Goal: Contribute content

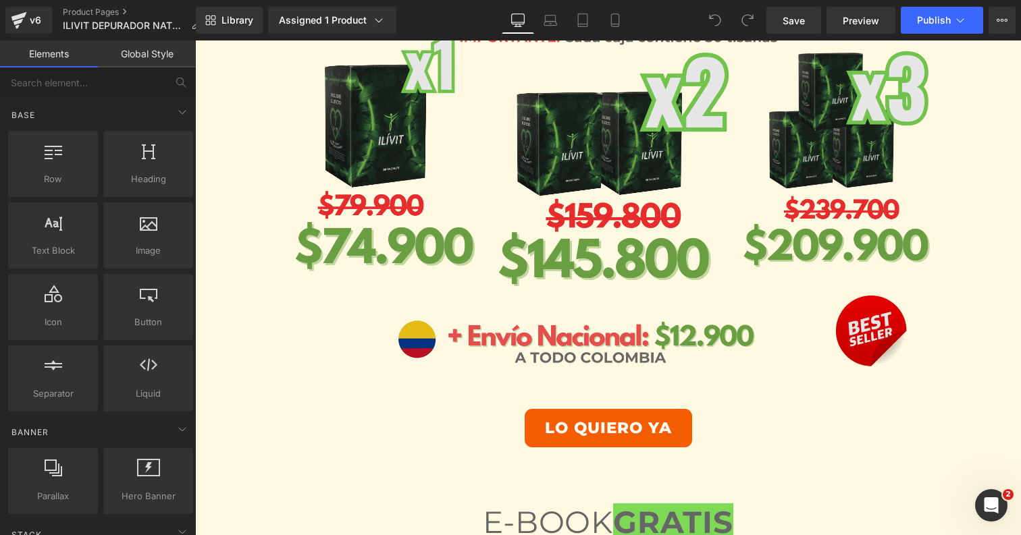
scroll to position [3750, 0]
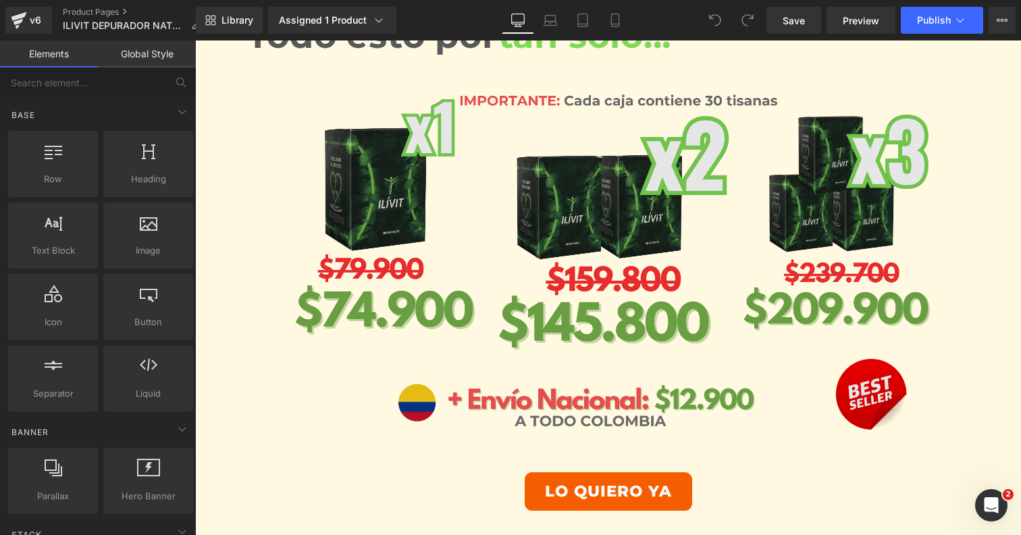
click at [533, 259] on img at bounding box center [608, 268] width 790 height 369
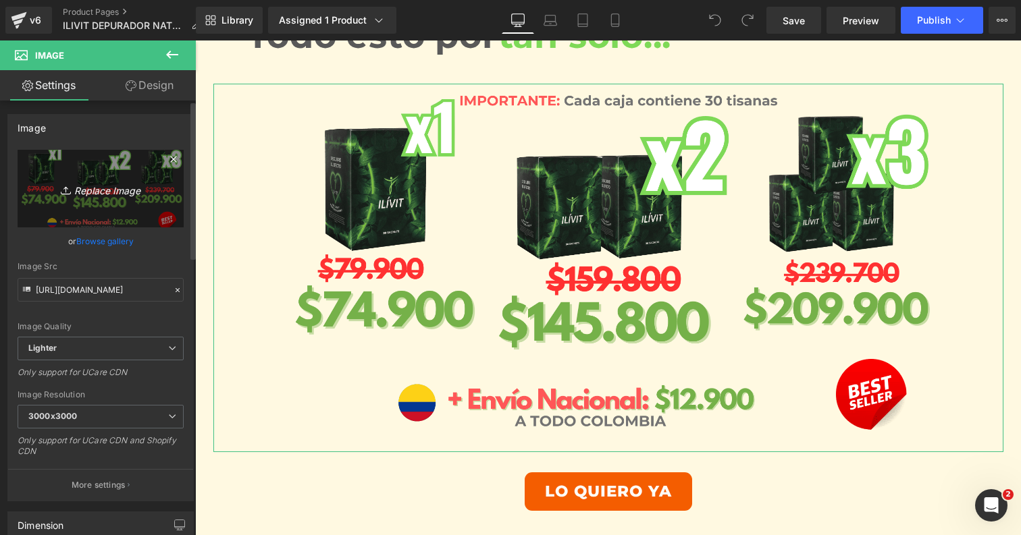
click at [103, 189] on icon "Replace Image" at bounding box center [101, 188] width 108 height 17
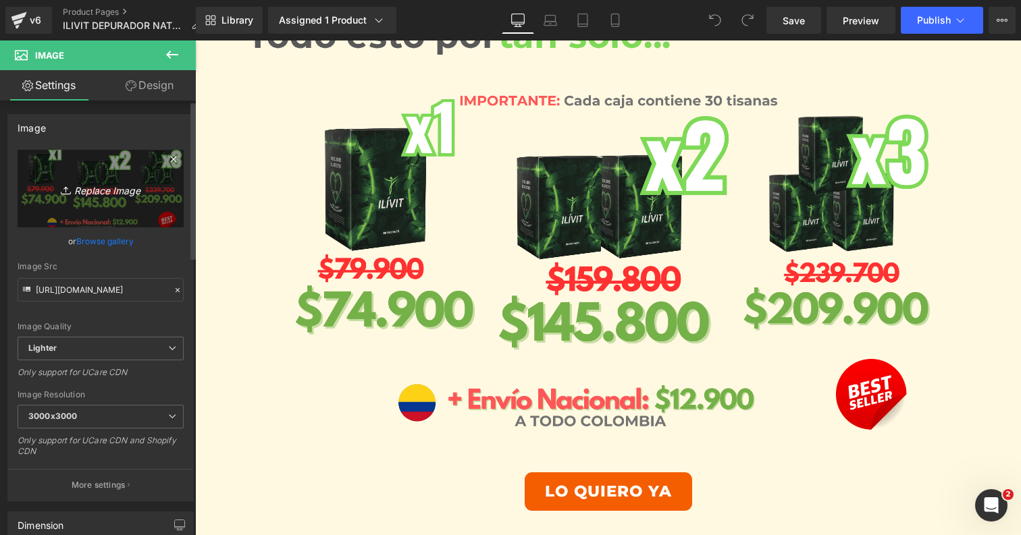
type input "C:\fakepath\PRECIOS ECUADOR LANDING DESKTOP (2).png"
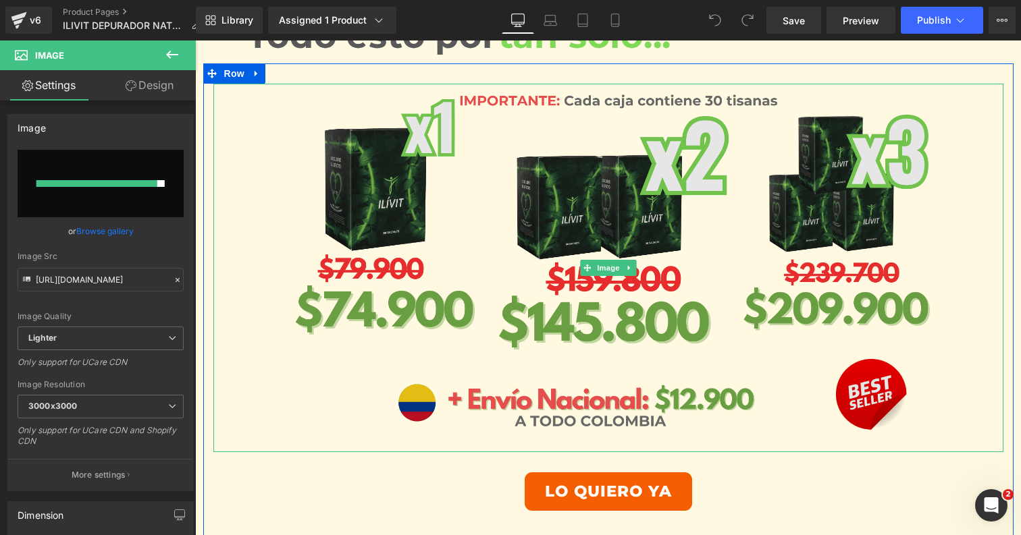
type input "[URL][DOMAIN_NAME]"
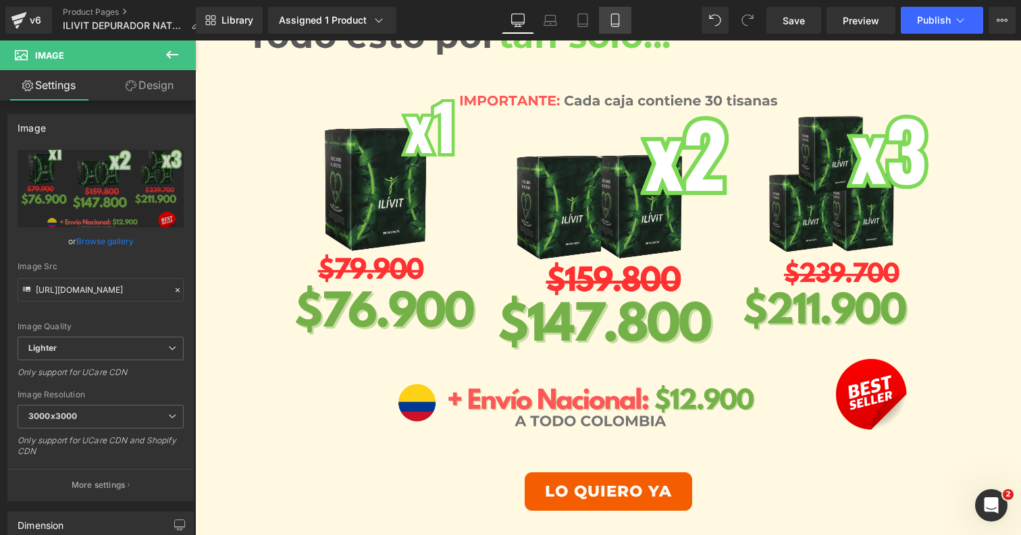
click at [610, 28] on link "Mobile" at bounding box center [615, 20] width 32 height 27
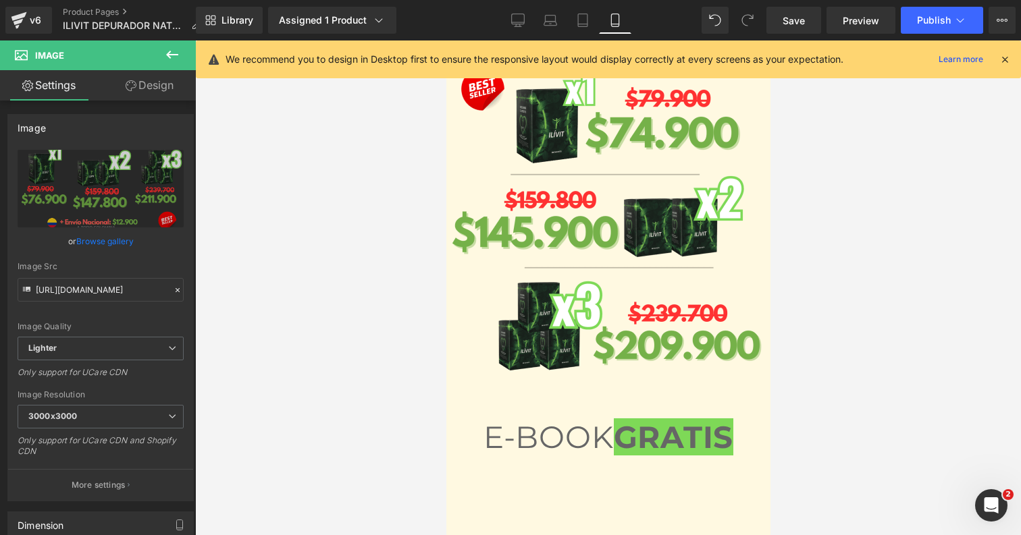
scroll to position [4901, 0]
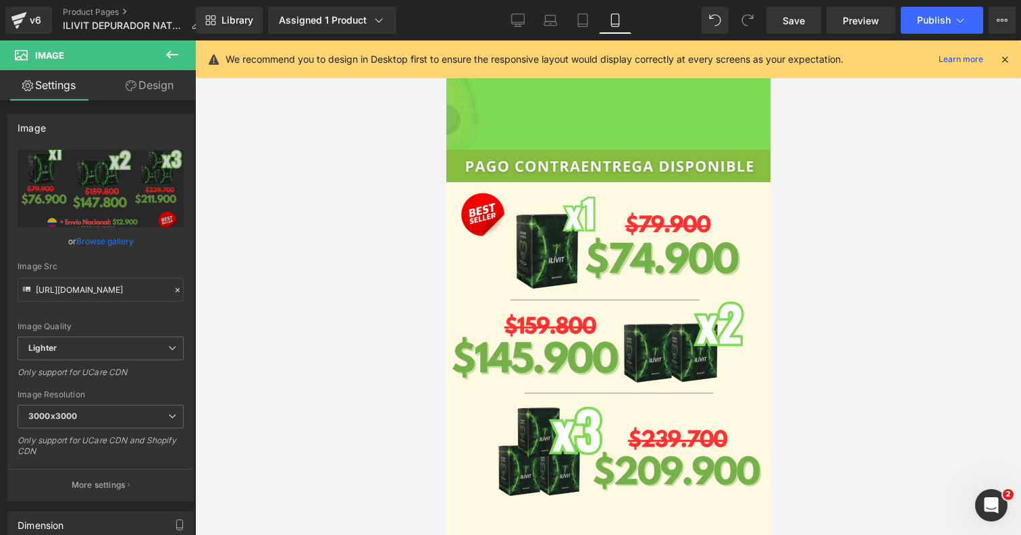
click at [593, 282] on img at bounding box center [608, 353] width 324 height 342
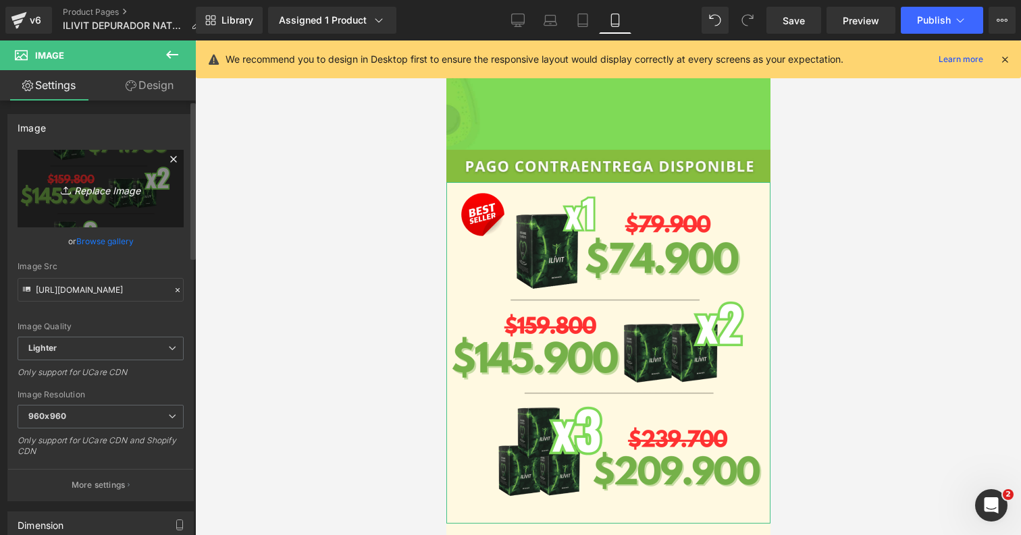
click at [110, 188] on icon "Replace Image" at bounding box center [101, 188] width 108 height 17
type input "C:\fakepath\PRECIOS ECUADOR LANDING 2023 (2).png"
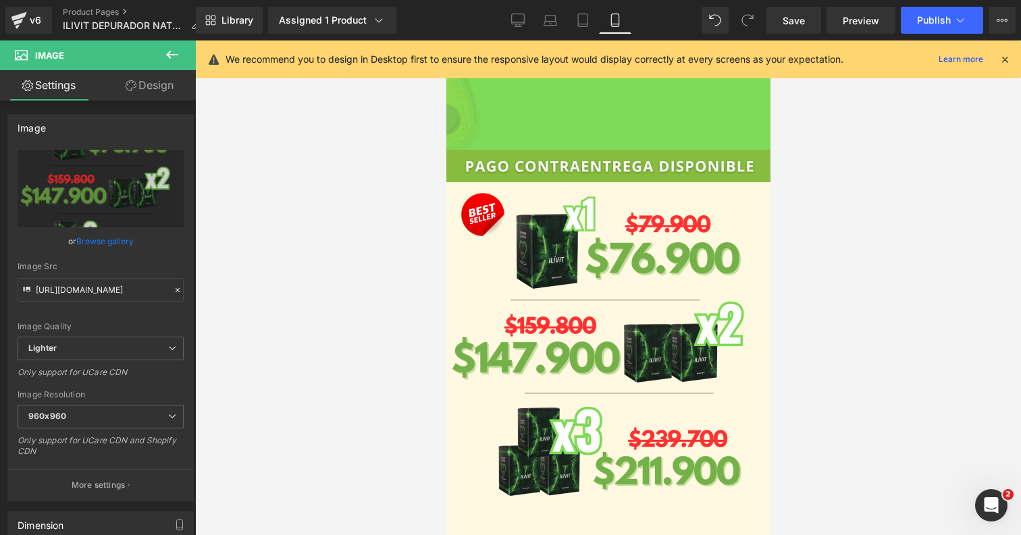
type input "[URL][DOMAIN_NAME]"
click at [950, 18] on span "Publish" at bounding box center [934, 20] width 34 height 11
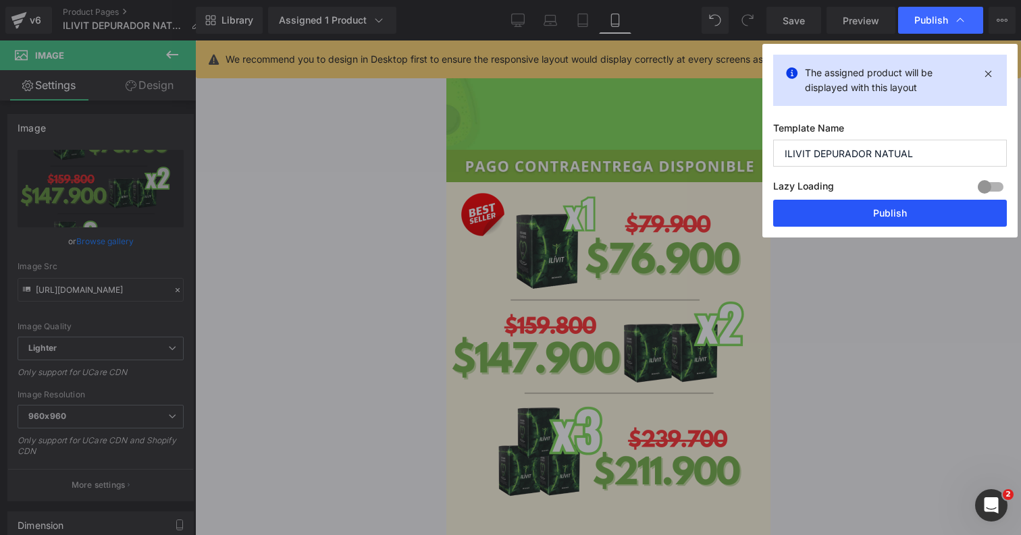
click at [877, 201] on button "Publish" at bounding box center [890, 213] width 234 height 27
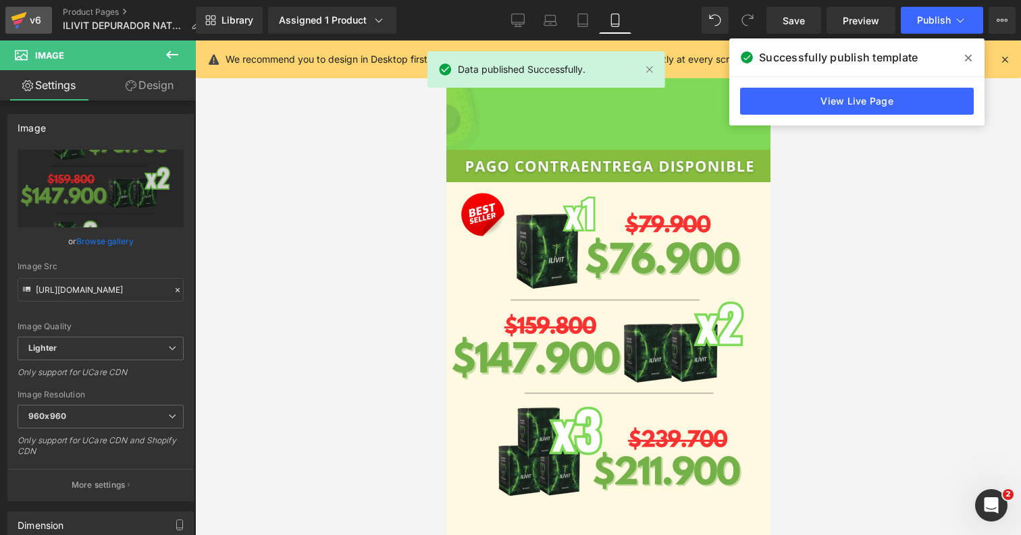
click at [13, 24] on icon at bounding box center [19, 20] width 16 height 34
